Goal: Task Accomplishment & Management: Manage account settings

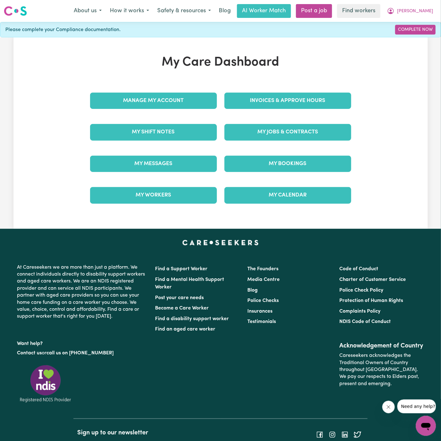
click at [296, 90] on div "Invoices & Approve Hours" at bounding box center [288, 100] width 134 height 31
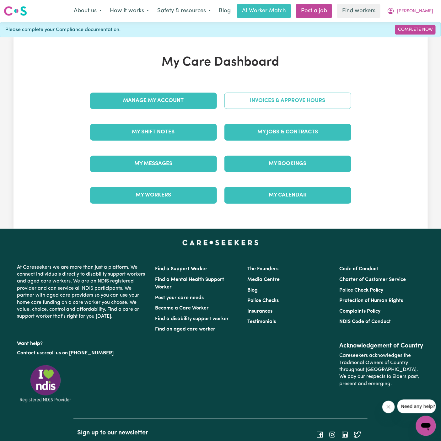
click at [293, 96] on link "Invoices & Approve Hours" at bounding box center [288, 101] width 127 height 16
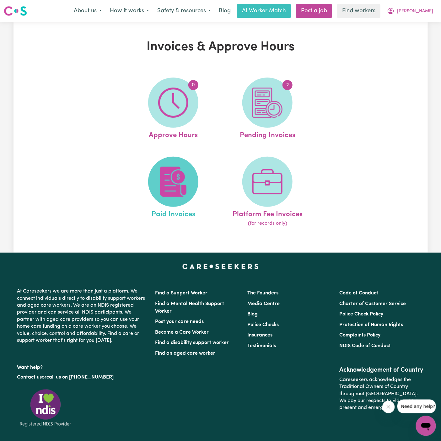
click at [181, 186] on img at bounding box center [173, 182] width 30 height 30
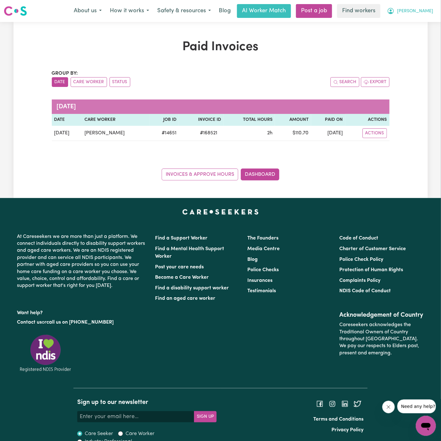
drag, startPoint x: 435, startPoint y: 10, endPoint x: 434, endPoint y: 14, distance: 3.8
click at [434, 10] on button "[PERSON_NAME]" at bounding box center [410, 10] width 54 height 13
click at [425, 23] on link "My Dashboard" at bounding box center [413, 25] width 50 height 12
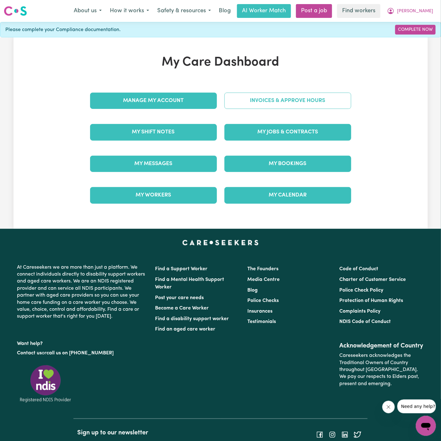
click at [284, 102] on link "Invoices & Approve Hours" at bounding box center [288, 101] width 127 height 16
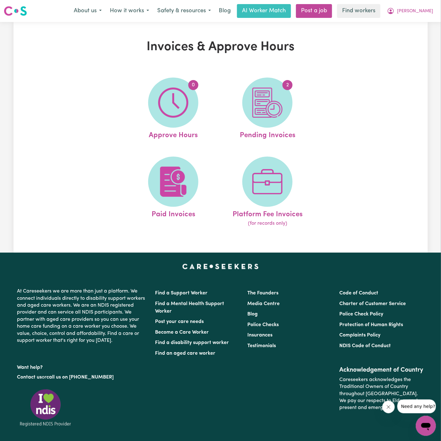
click at [284, 102] on span "2" at bounding box center [268, 103] width 50 height 50
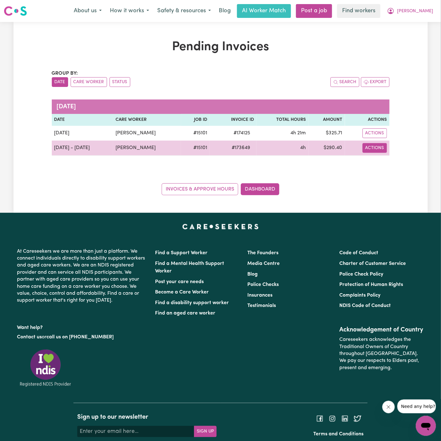
click at [370, 147] on button "Actions" at bounding box center [375, 148] width 25 height 10
click at [385, 162] on link "Download Invoice" at bounding box center [391, 162] width 58 height 13
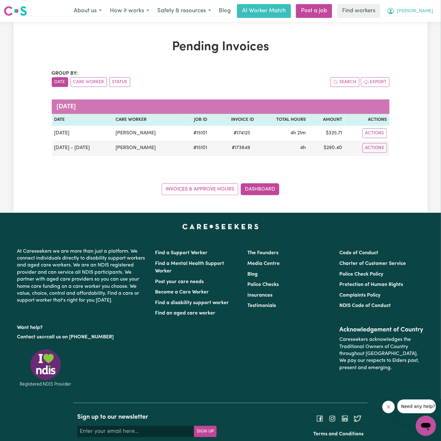
click at [432, 10] on button "[PERSON_NAME]" at bounding box center [410, 10] width 54 height 13
click at [346, 53] on h1 "Pending Invoices" at bounding box center [221, 47] width 338 height 15
click at [430, 11] on span "[PERSON_NAME]" at bounding box center [415, 11] width 36 height 7
click at [421, 30] on link "Logout" at bounding box center [413, 36] width 50 height 12
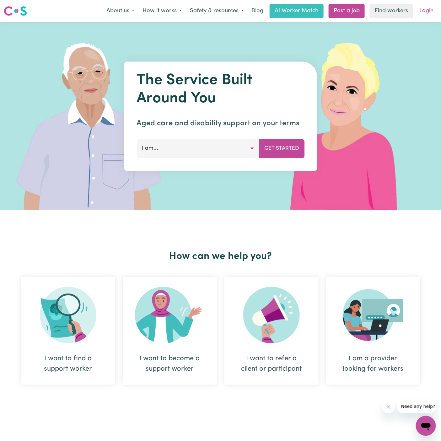
click at [428, 10] on link "Login" at bounding box center [427, 11] width 22 height 14
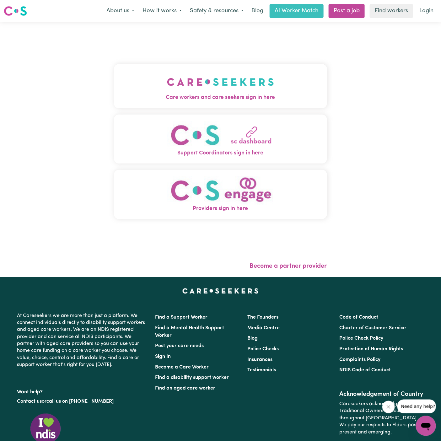
click at [183, 74] on img "Care workers and care seekers sign in here" at bounding box center [220, 81] width 107 height 23
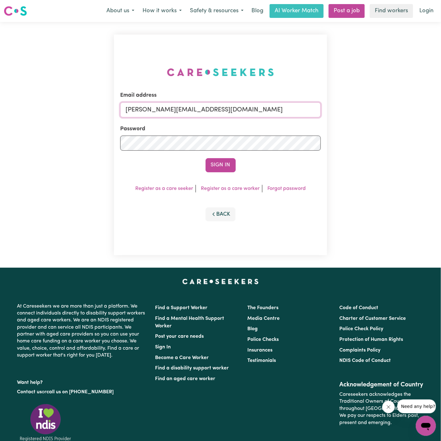
click at [233, 109] on input "[PERSON_NAME][EMAIL_ADDRESS][DOMAIN_NAME]" at bounding box center [220, 109] width 201 height 15
click at [155, 112] on input "[EMAIL_ADDRESS][DOMAIN_NAME]" at bounding box center [220, 109] width 201 height 15
drag, startPoint x: 157, startPoint y: 111, endPoint x: 419, endPoint y: 107, distance: 262.4
click at [419, 108] on div "Email address [EMAIL_ADDRESS][DOMAIN_NAME] Password Sign In Register as a care …" at bounding box center [220, 145] width 441 height 246
click at [229, 157] on form "Email address superuser~ToulaVC@careseekers.com.a Password Sign In" at bounding box center [220, 131] width 201 height 81
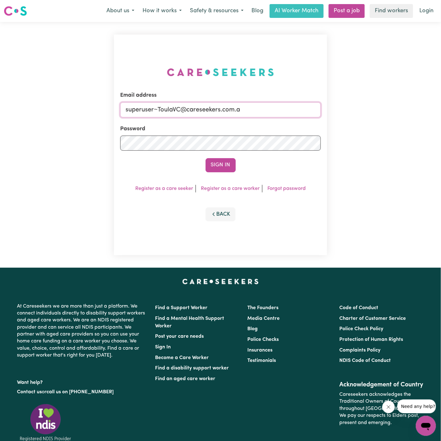
click at [255, 111] on input "superuser~ToulaVC@careseekers.com.a" at bounding box center [220, 109] width 201 height 15
type input "[EMAIL_ADDRESS][DOMAIN_NAME]"
click at [206, 158] on button "Sign In" at bounding box center [221, 165] width 30 height 14
